Goal: Task Accomplishment & Management: Manage account settings

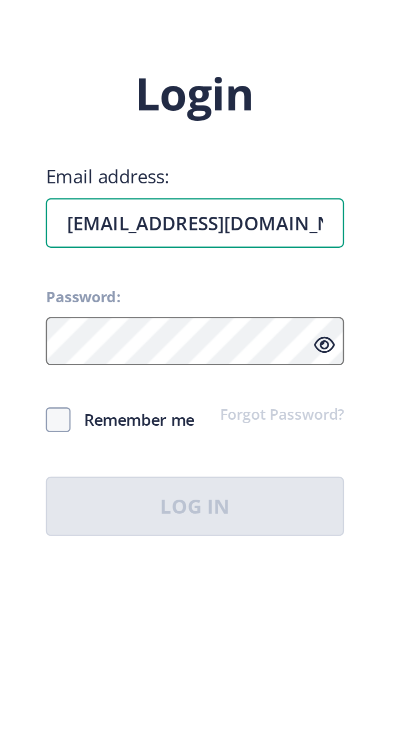
click at [336, 346] on input "[EMAIL_ADDRESS][DOMAIN_NAME]" at bounding box center [290, 336] width 120 height 20
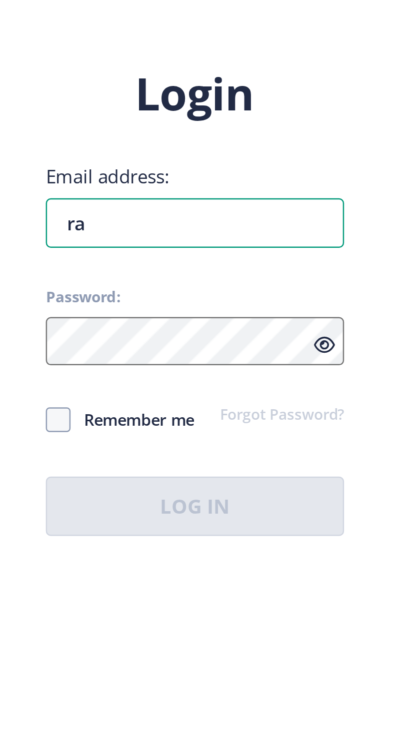
type input "r"
type input "[EMAIL_ADDRESS][DOMAIN_NAME]"
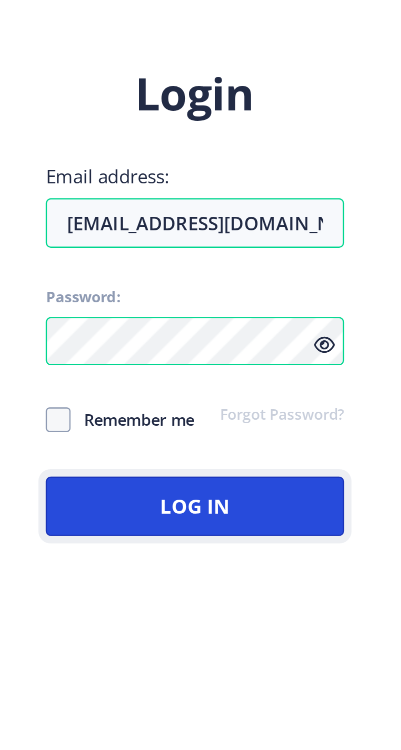
click at [302, 462] on button "Log In" at bounding box center [290, 450] width 120 height 24
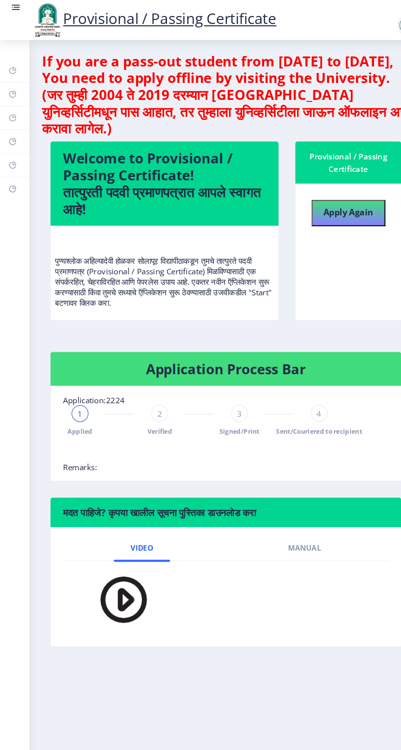
click at [20, 12] on rect at bounding box center [15, 7] width 10 height 10
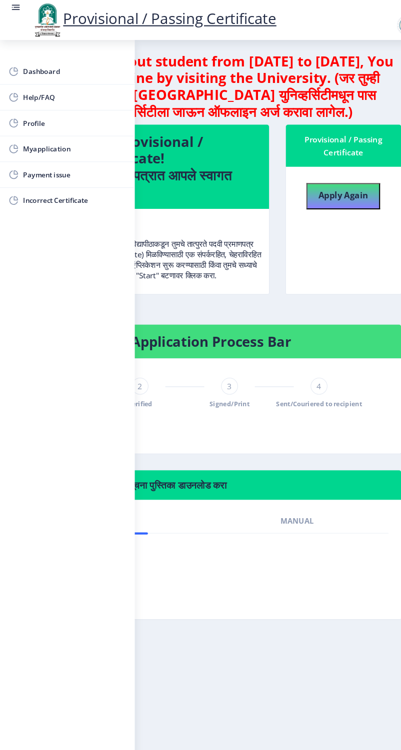
click at [66, 137] on span "Myapplication" at bounding box center [71, 141] width 98 height 12
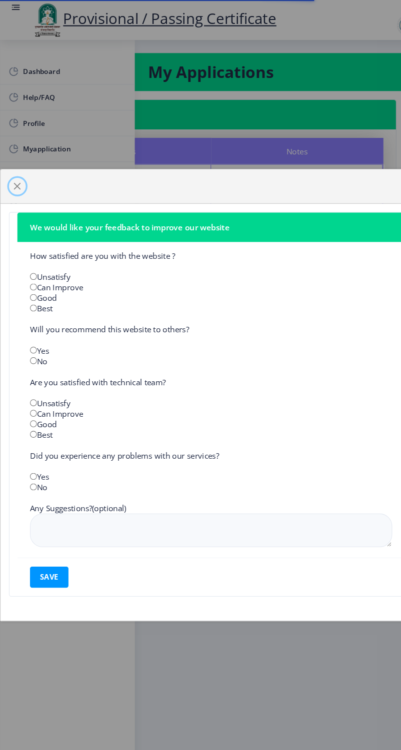
click at [20, 181] on span "button" at bounding box center [16, 177] width 8 height 8
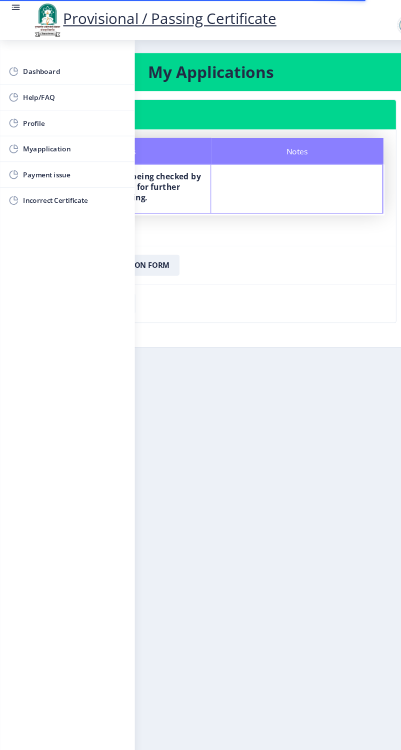
click at [30, 7] on img at bounding box center [45, 19] width 30 height 34
click at [20, 12] on rect at bounding box center [15, 7] width 10 height 10
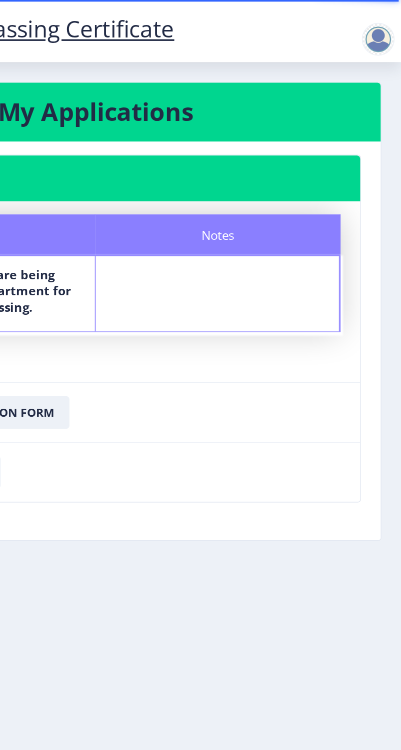
click at [385, 23] on div at bounding box center [387, 24] width 20 height 20
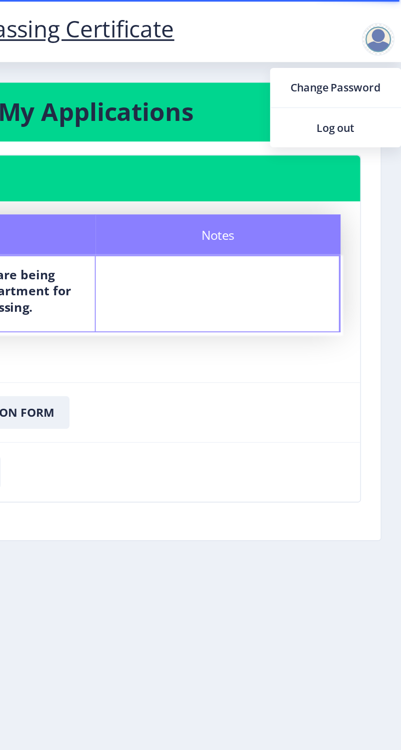
click at [362, 77] on span "Log out" at bounding box center [361, 78] width 64 height 12
